Goal: Task Accomplishment & Management: Use online tool/utility

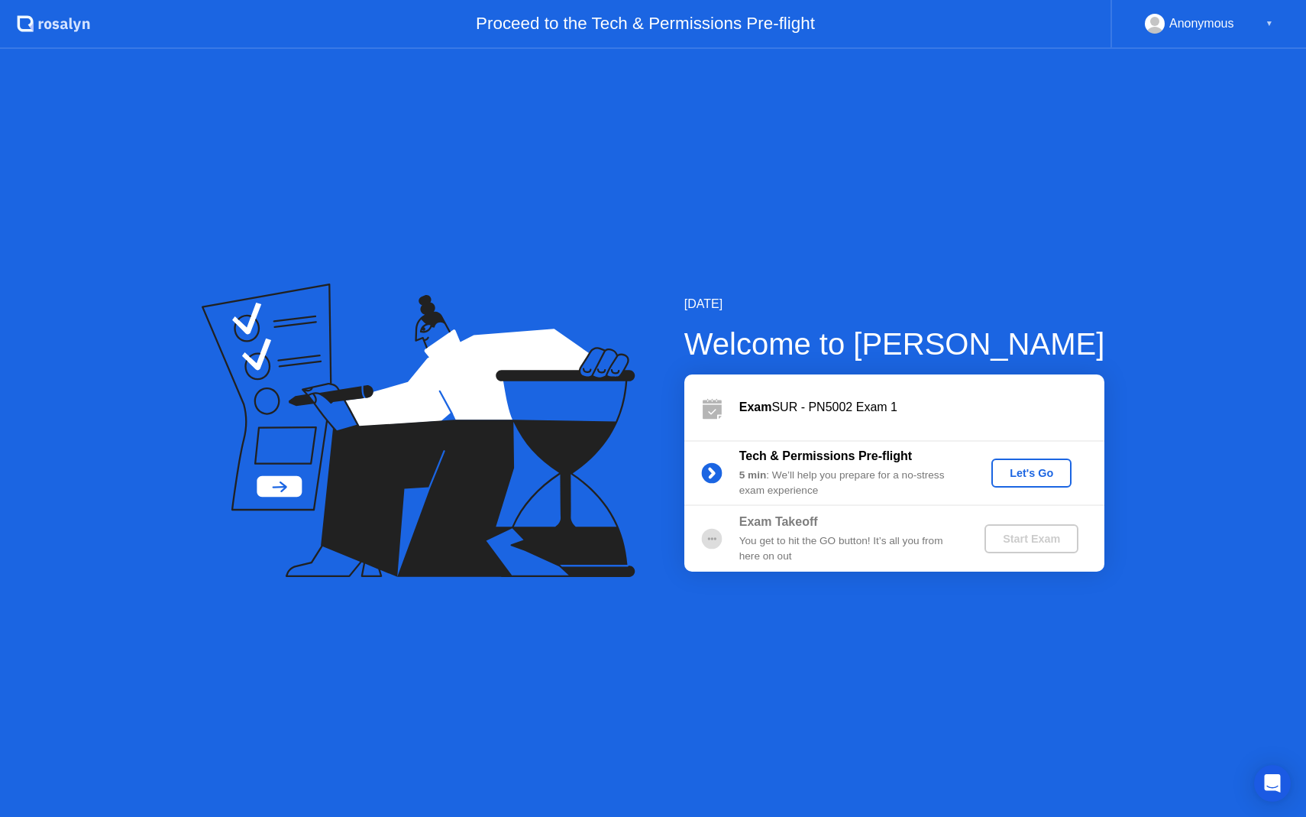
click at [1045, 477] on div "Let's Go" at bounding box center [1032, 473] width 68 height 12
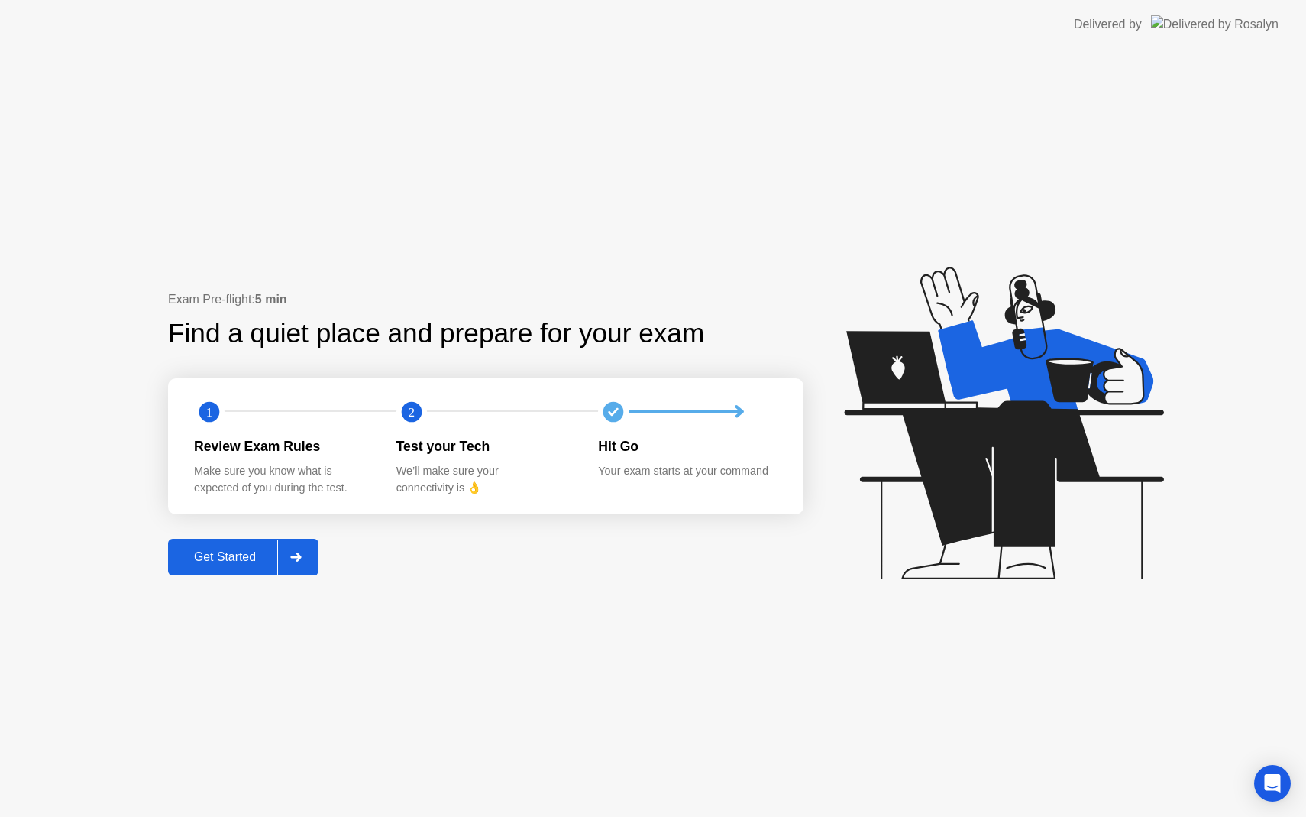
click at [232, 561] on div "Get Started" at bounding box center [225, 557] width 105 height 14
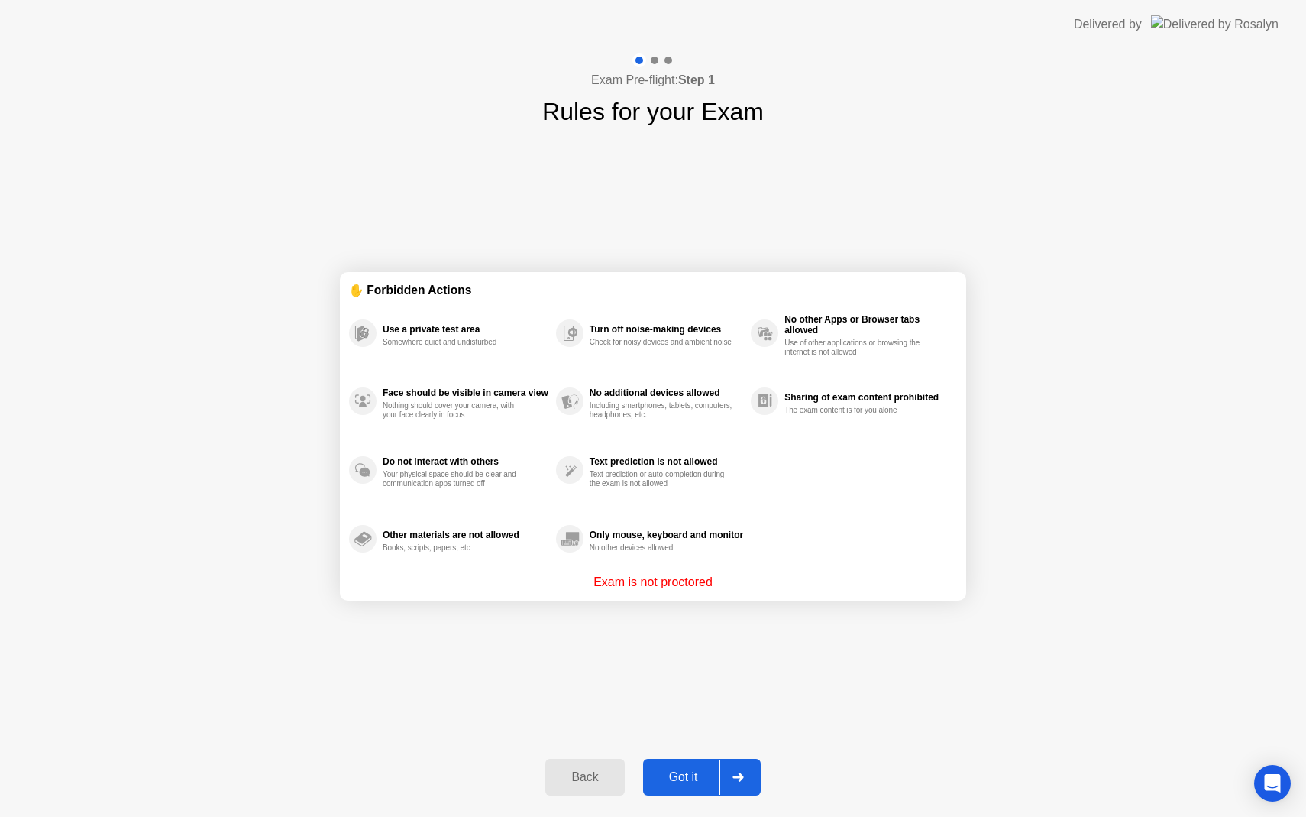
click at [683, 778] on div "Got it" at bounding box center [684, 777] width 72 height 14
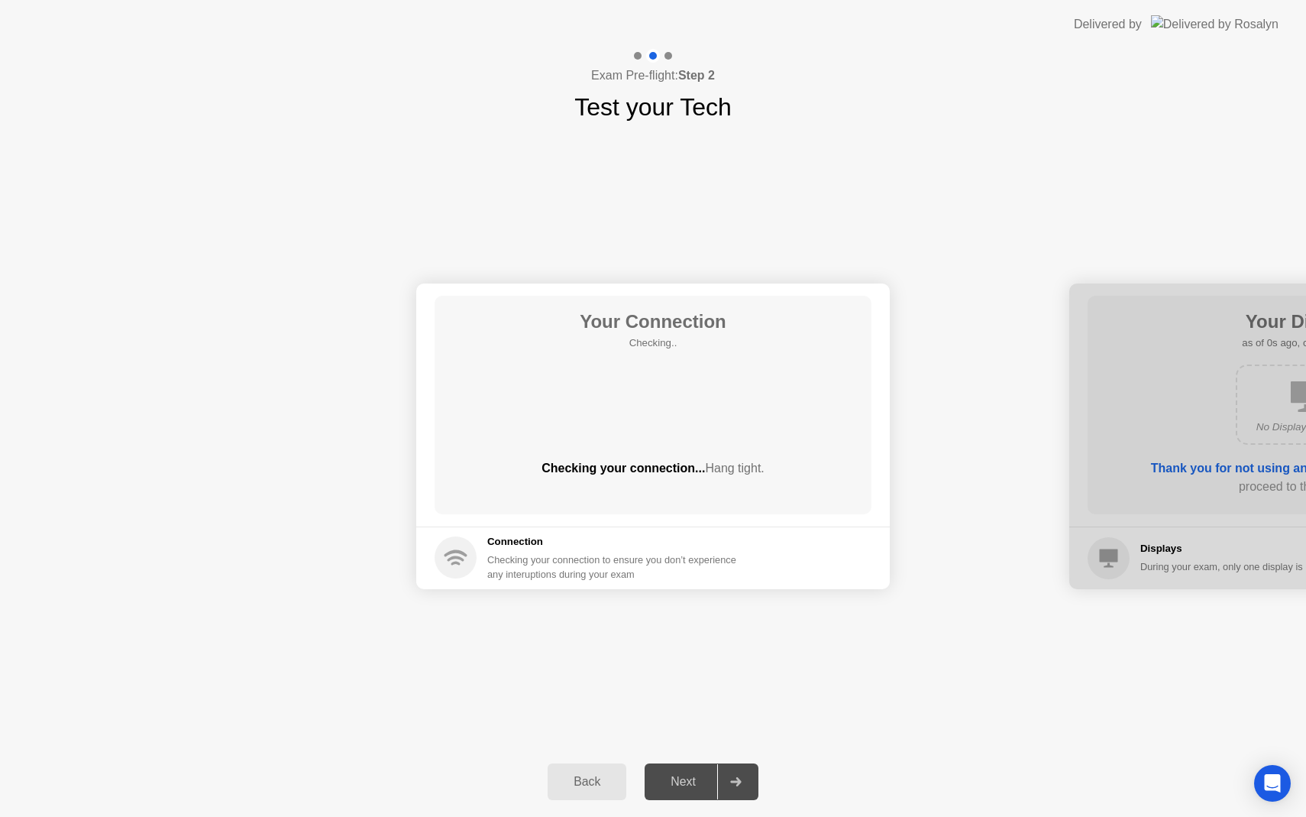
click at [694, 784] on div "Next" at bounding box center [683, 782] width 68 height 14
click at [743, 785] on div at bounding box center [735, 781] width 37 height 35
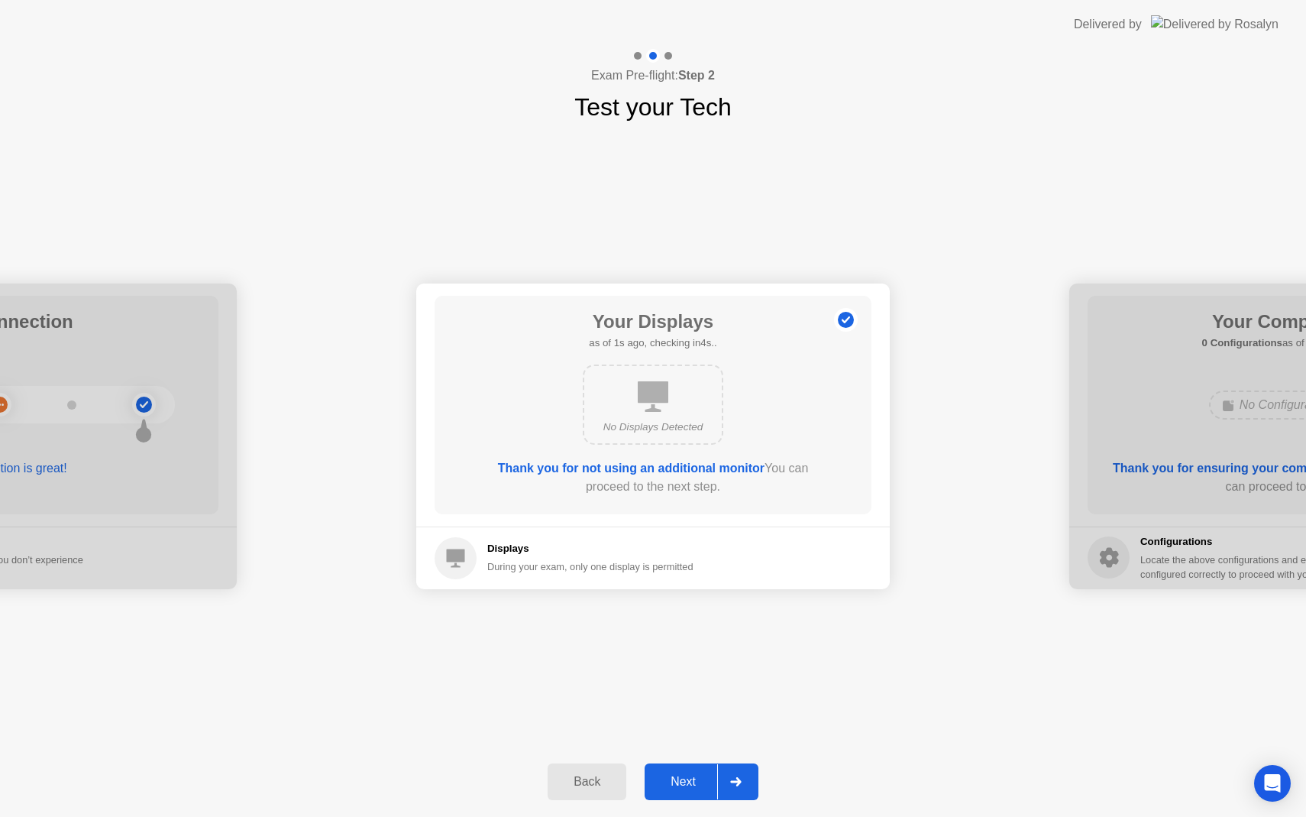
click at [743, 785] on div at bounding box center [735, 781] width 37 height 35
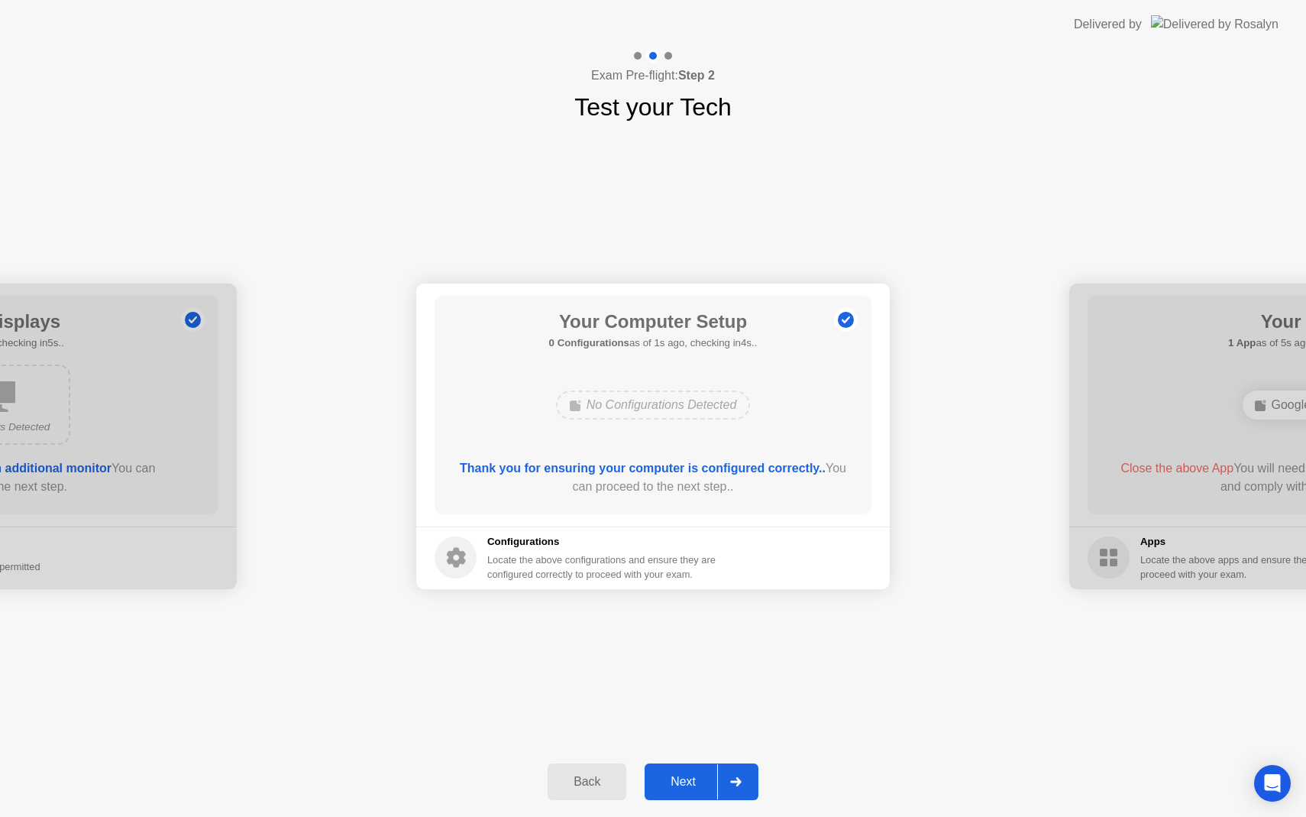
click at [743, 785] on div at bounding box center [735, 781] width 37 height 35
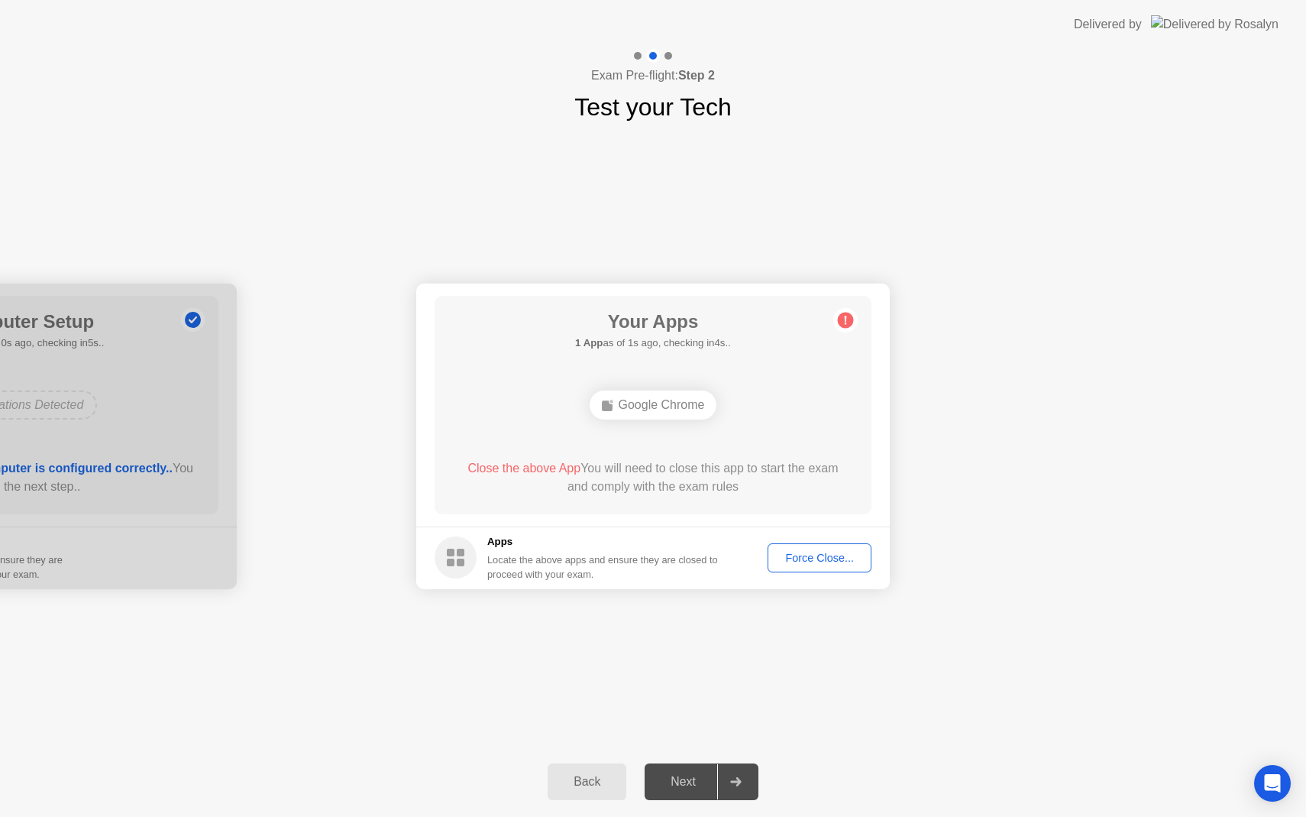
click at [743, 785] on div at bounding box center [735, 781] width 37 height 35
click at [810, 557] on div "Force Close..." at bounding box center [819, 557] width 93 height 12
click at [810, 558] on div "Force Close..." at bounding box center [819, 557] width 93 height 12
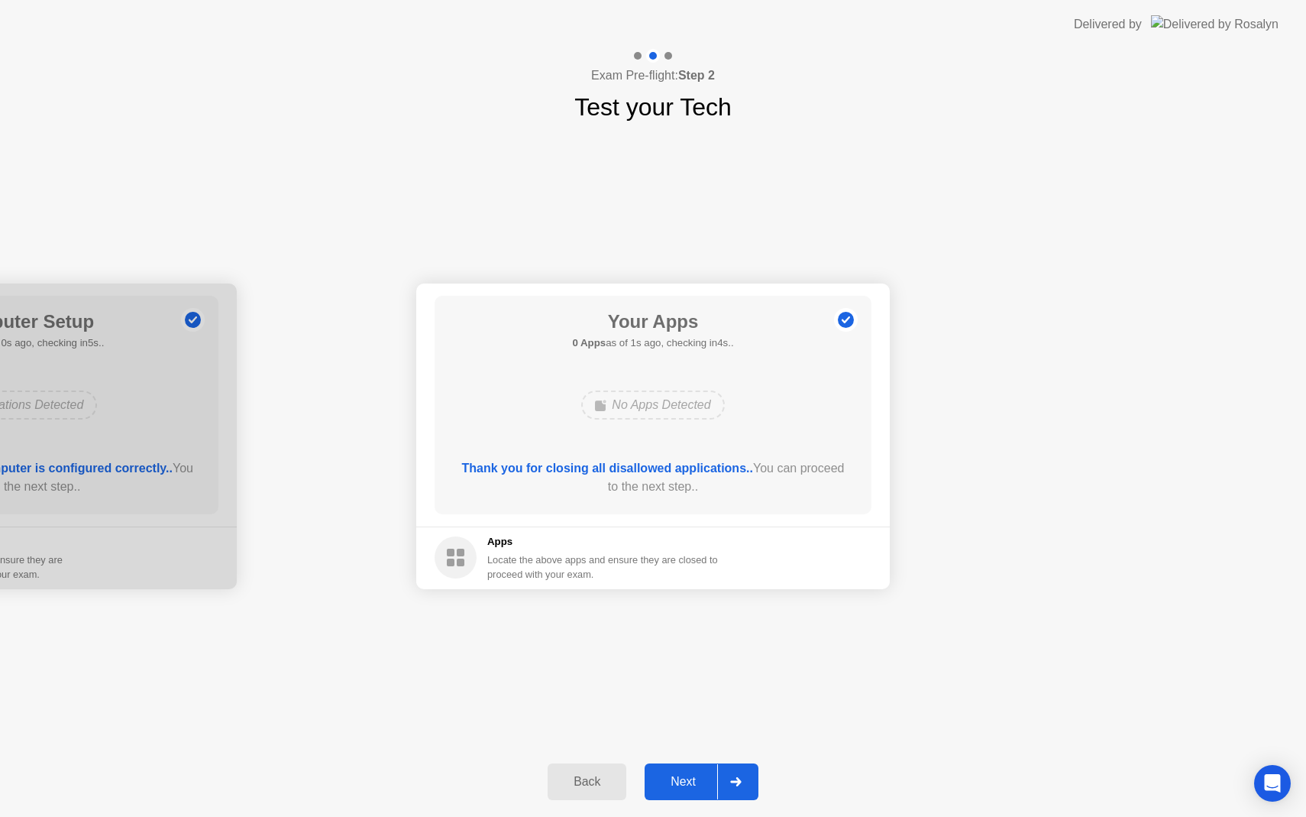
click at [738, 784] on icon at bounding box center [735, 781] width 11 height 9
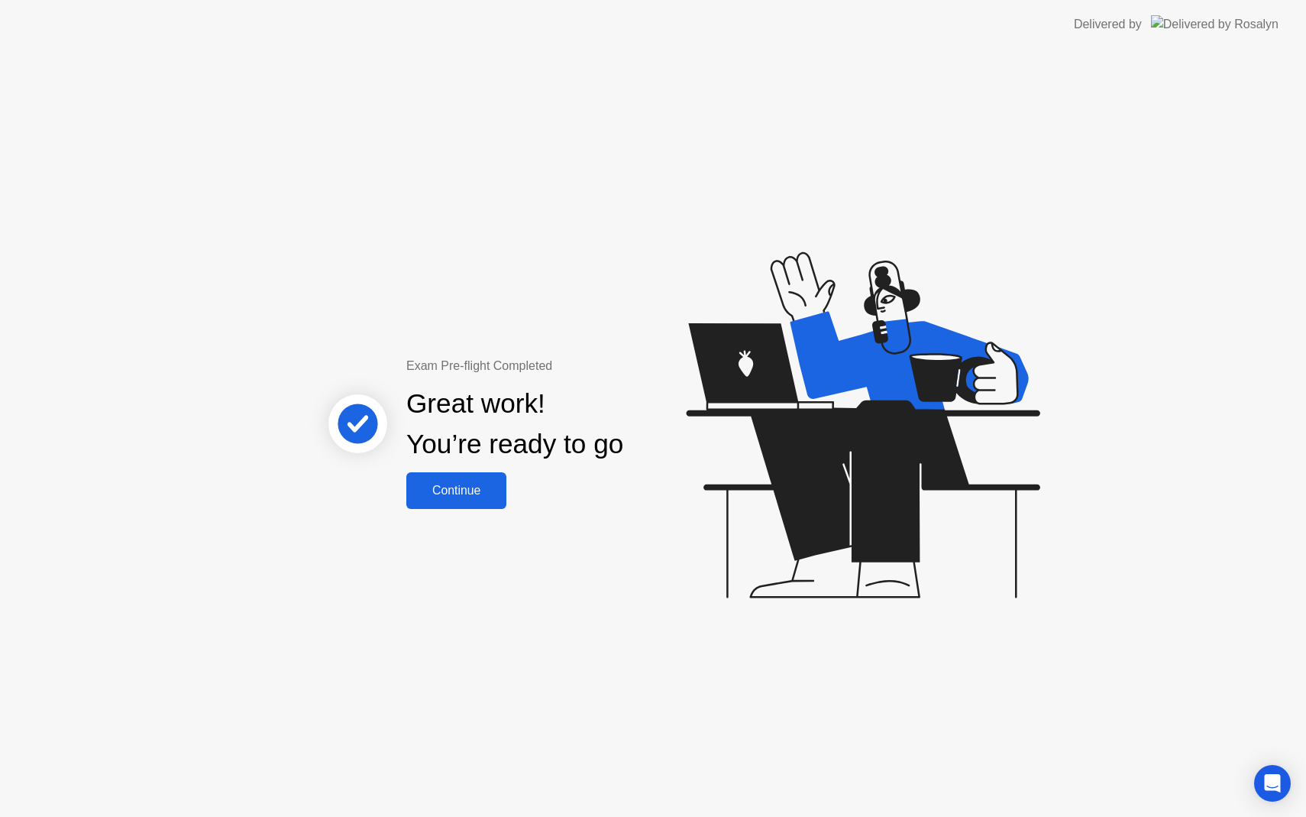
click at [474, 490] on div "Continue" at bounding box center [456, 490] width 91 height 14
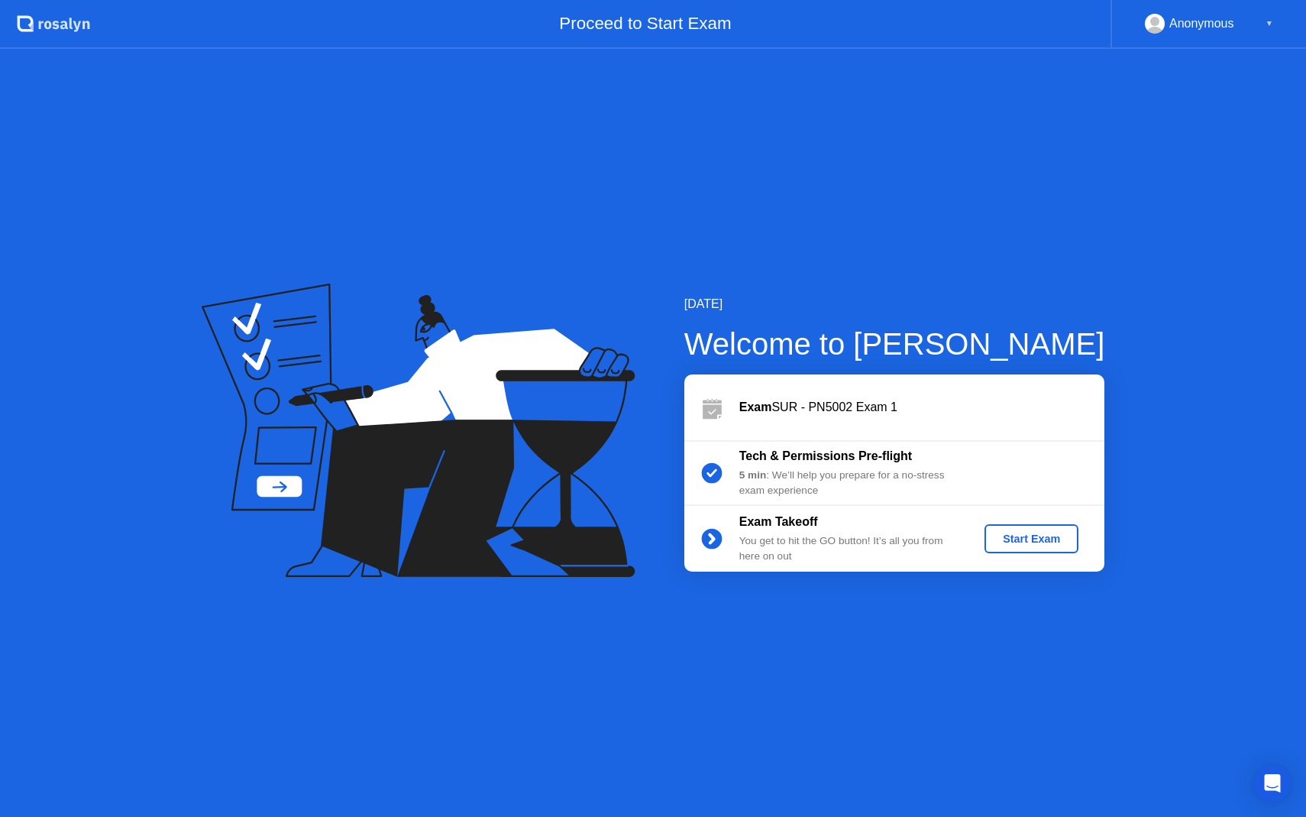
click at [1042, 540] on div "Start Exam" at bounding box center [1032, 538] width 82 height 12
